Goal: Check status: Check status

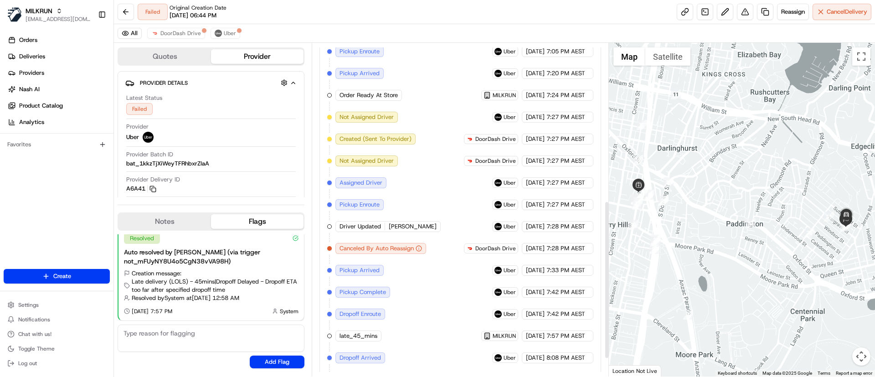
scroll to position [369, 0]
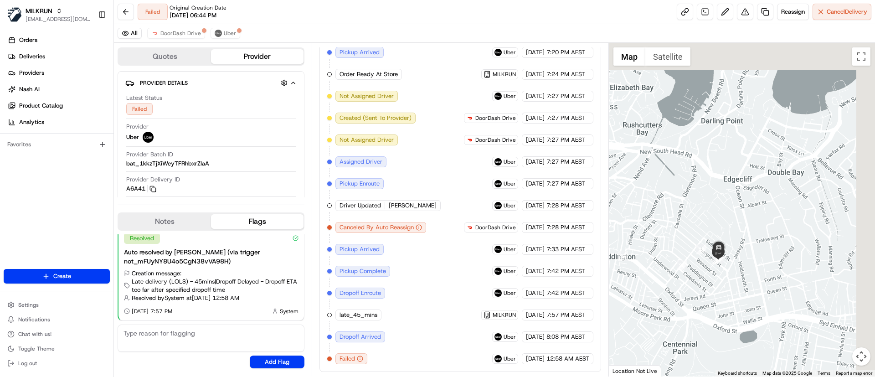
drag, startPoint x: 871, startPoint y: 249, endPoint x: 742, endPoint y: 283, distance: 133.6
click at [742, 283] on div at bounding box center [742, 210] width 267 height 334
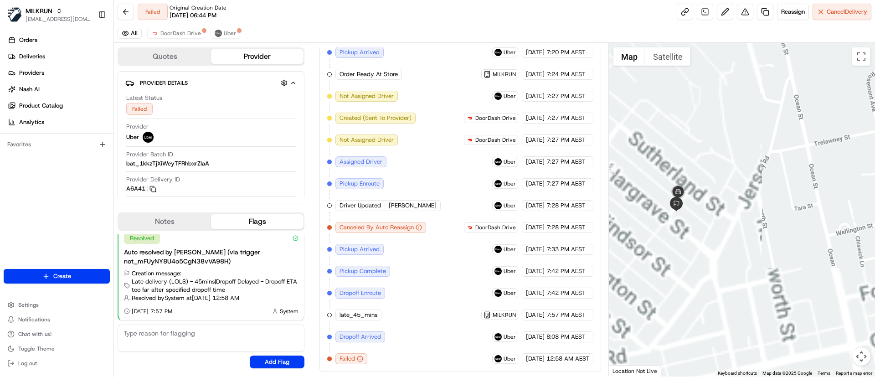
drag, startPoint x: 710, startPoint y: 257, endPoint x: 725, endPoint y: 276, distance: 23.7
click at [725, 276] on div at bounding box center [742, 210] width 267 height 334
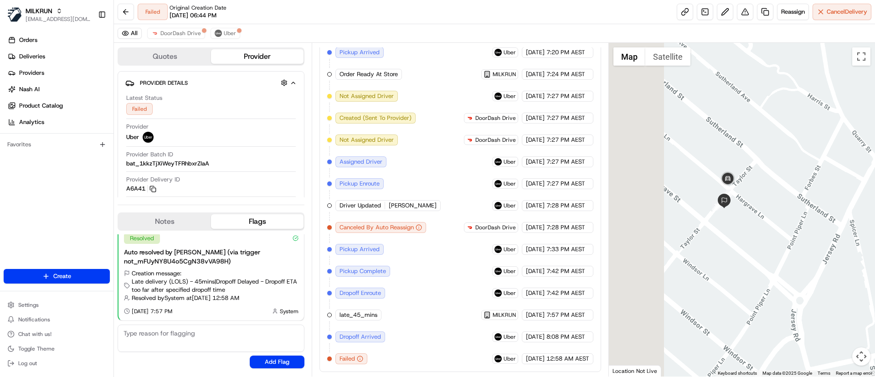
drag, startPoint x: 665, startPoint y: 214, endPoint x: 767, endPoint y: 239, distance: 105.0
click at [767, 239] on div at bounding box center [742, 210] width 267 height 334
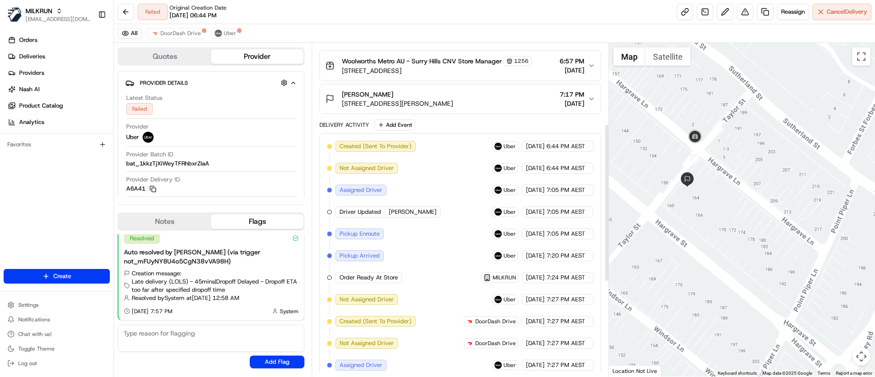
scroll to position [164, 0]
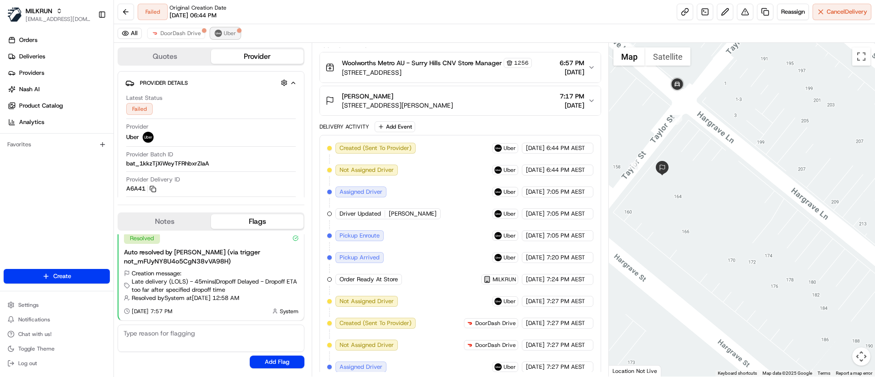
click at [224, 31] on span "Uber" at bounding box center [230, 33] width 12 height 7
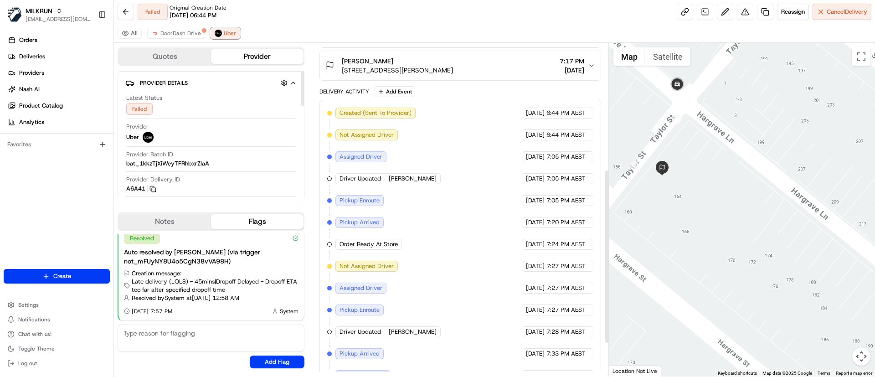
scroll to position [304, 0]
